Goal: Book appointment/travel/reservation

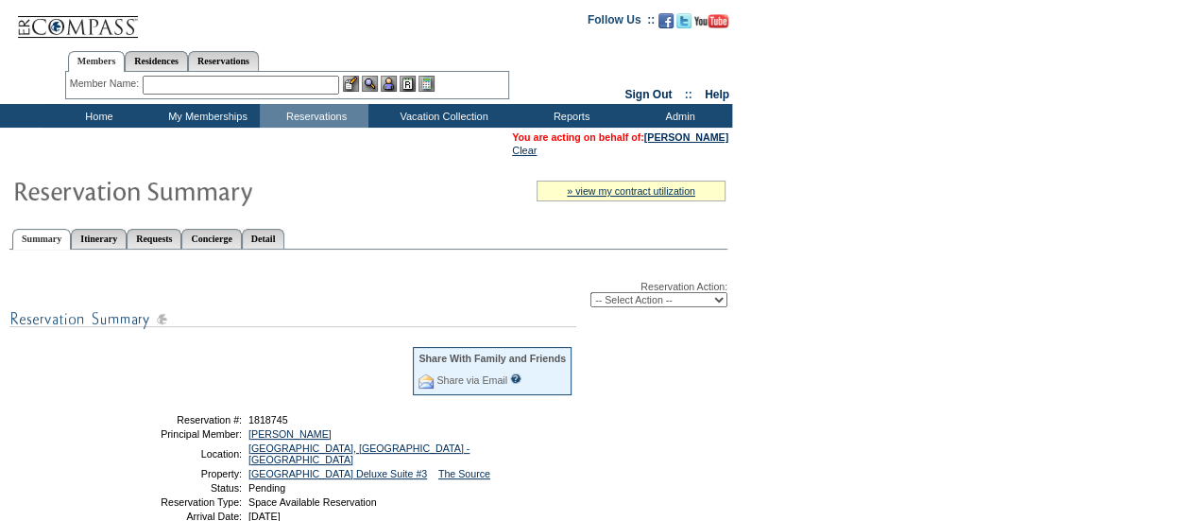
click at [625, 305] on select "-- Select Action -- Modify Reservation Dates Modify Reservation Cost Modify Occ…" at bounding box center [658, 299] width 137 height 15
select select "ConfirmRes"
click at [590, 294] on select "-- Select Action -- Modify Reservation Dates Modify Reservation Cost Modify Occ…" at bounding box center [658, 299] width 137 height 15
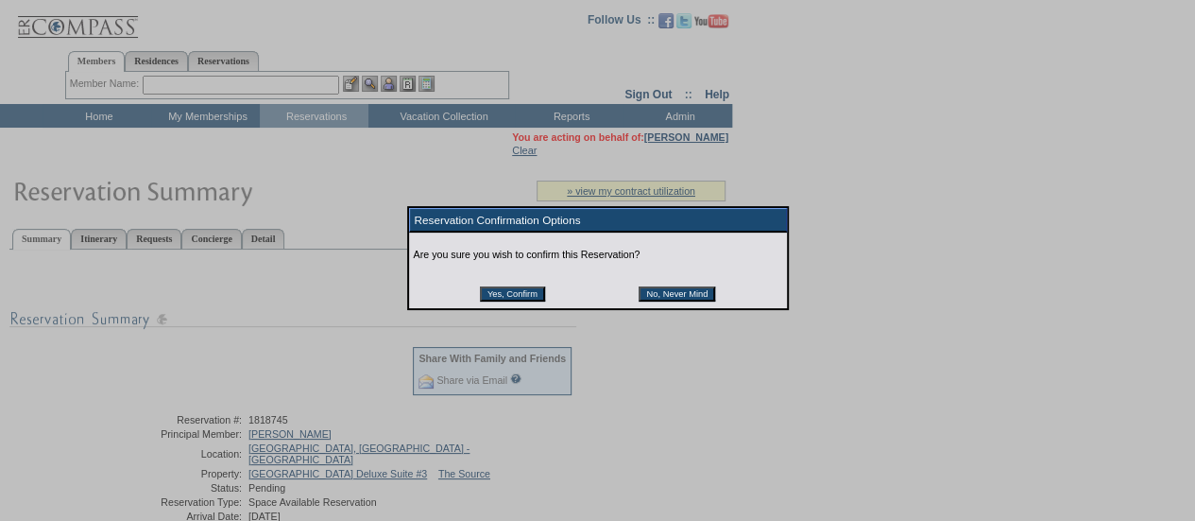
click at [497, 294] on input "Yes, Confirm" at bounding box center [512, 293] width 65 height 15
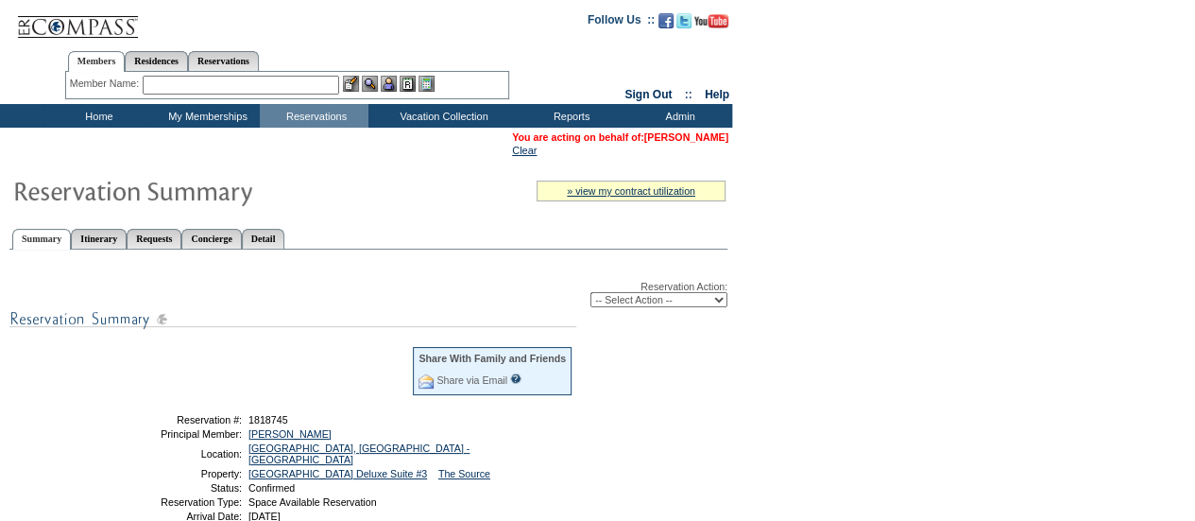
click at [657, 141] on link "[PERSON_NAME]" at bounding box center [686, 136] width 84 height 11
